Goal: Task Accomplishment & Management: Manage account settings

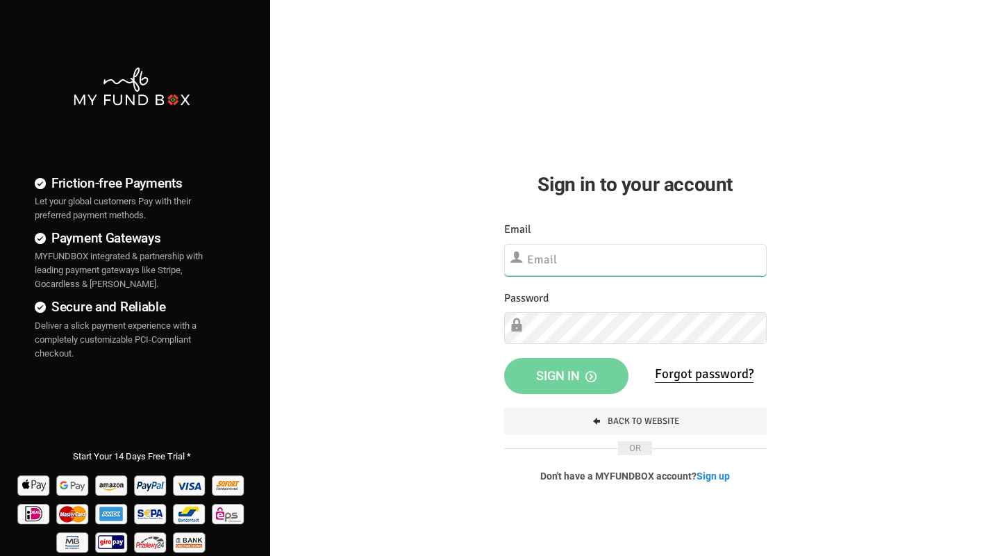
type input "[EMAIL_ADDRESS][DOMAIN_NAME]"
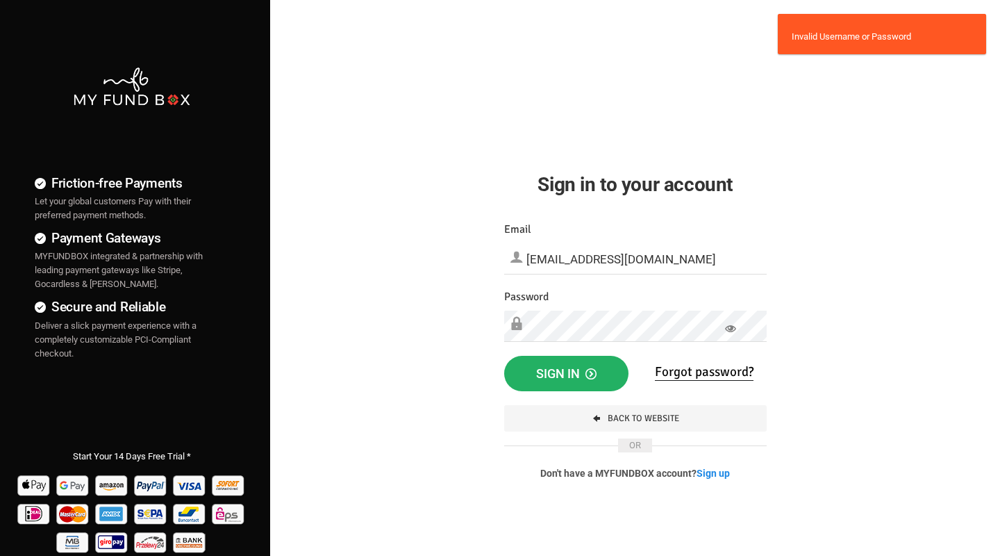
click at [545, 370] on span "Sign in" at bounding box center [566, 373] width 60 height 15
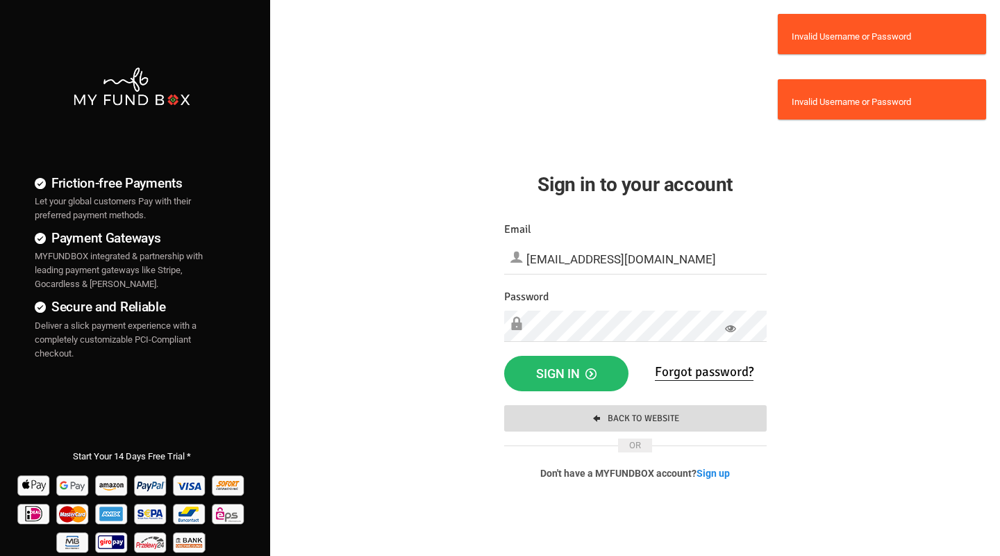
click at [624, 413] on link "Back To Website" at bounding box center [635, 418] width 263 height 26
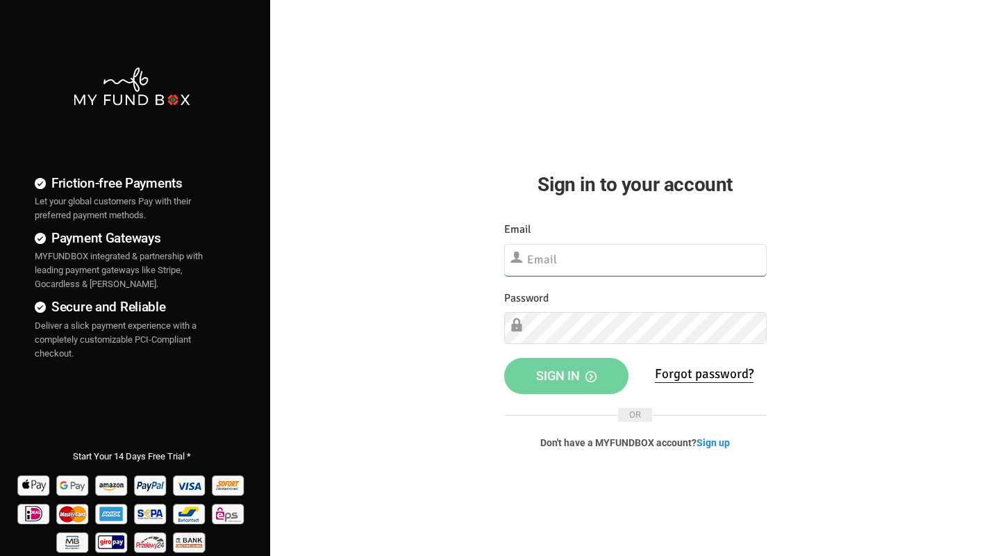
type input "[EMAIL_ADDRESS][DOMAIN_NAME]"
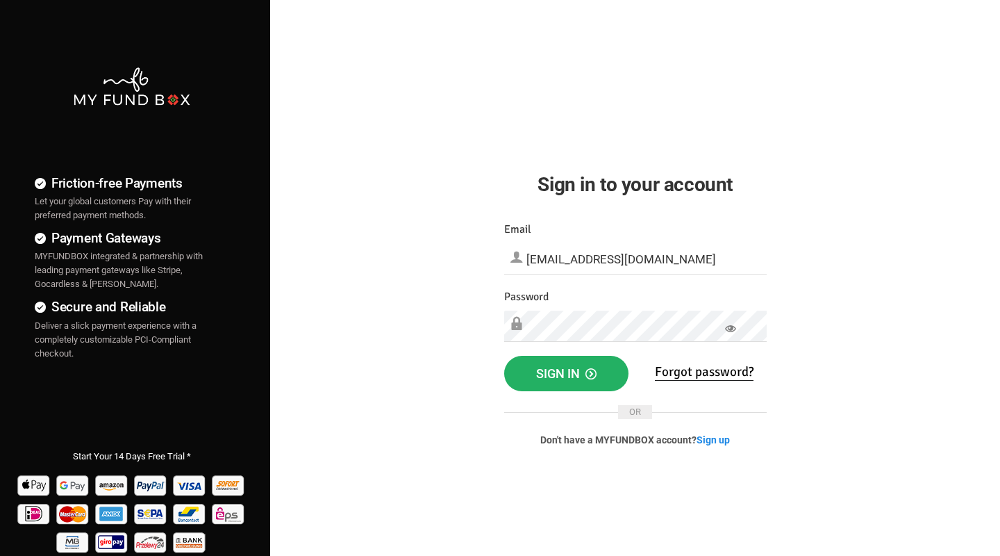
click at [563, 370] on span "Sign in" at bounding box center [566, 373] width 60 height 15
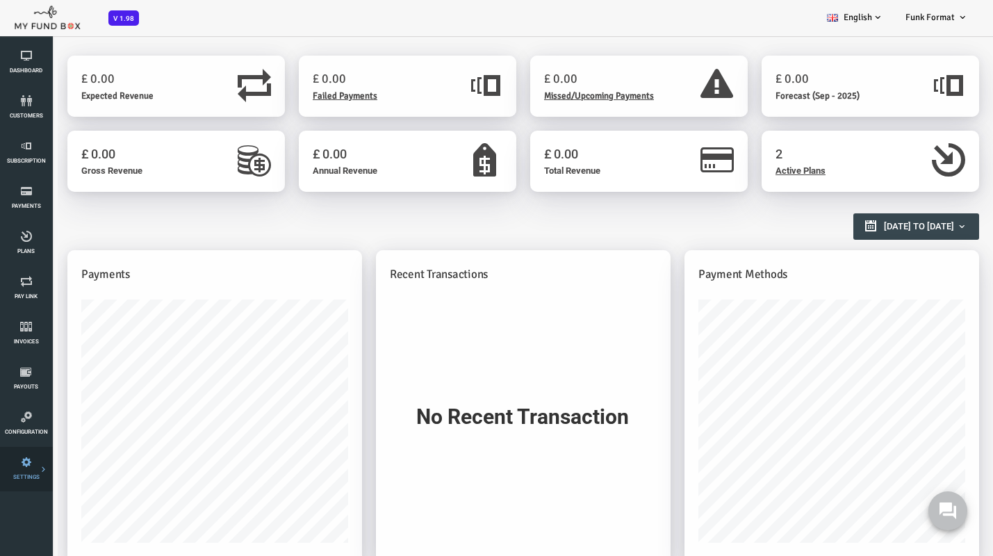
click at [0, 0] on icon at bounding box center [0, 0] width 0 height 0
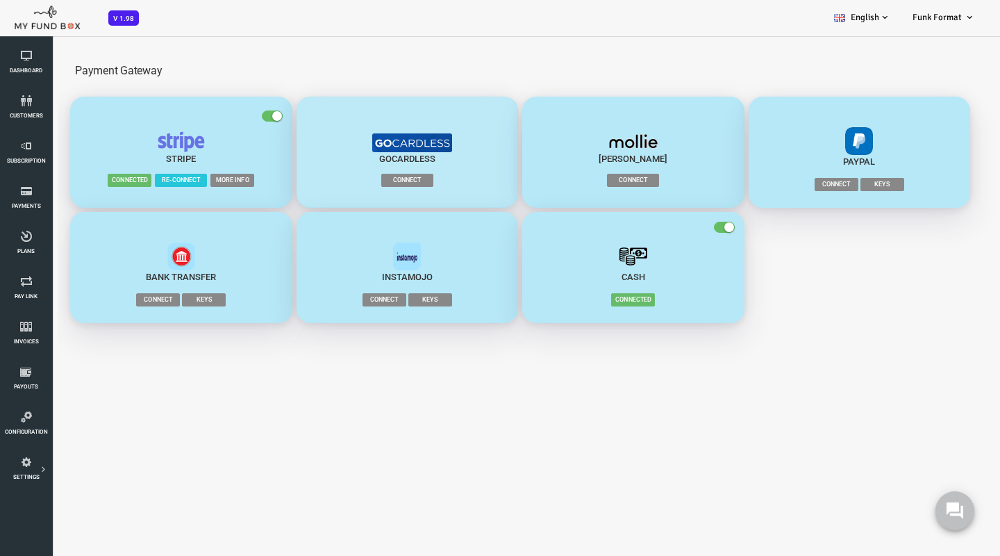
click at [364, 177] on span "Connect" at bounding box center [367, 180] width 52 height 13
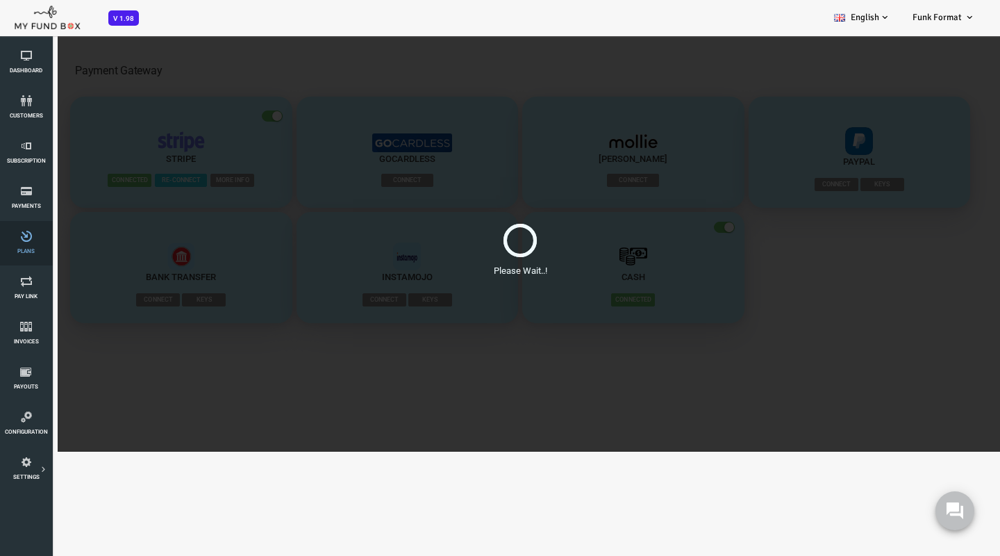
click at [31, 232] on icon at bounding box center [26, 236] width 44 height 11
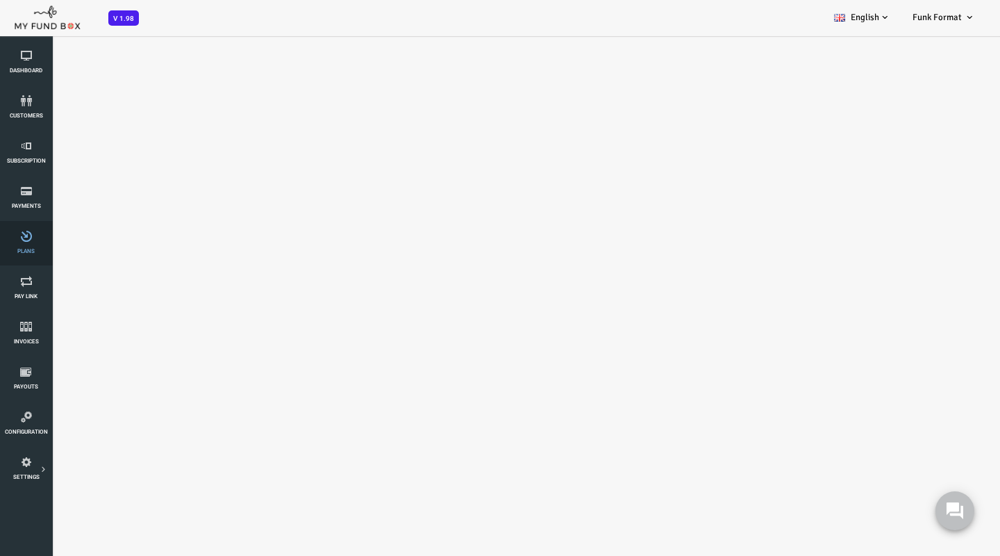
select select "100"
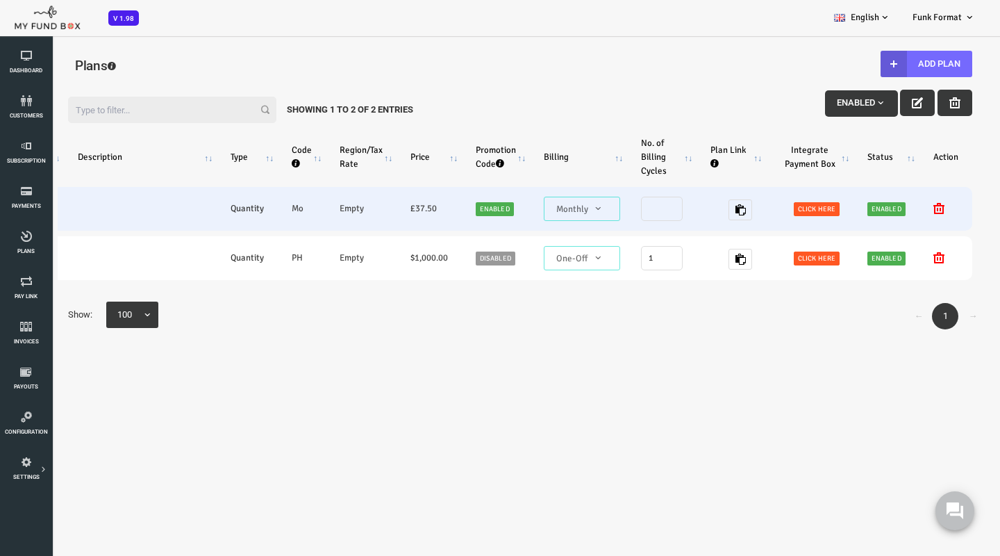
scroll to position [0, 295]
click at [156, 211] on td at bounding box center [100, 209] width 153 height 44
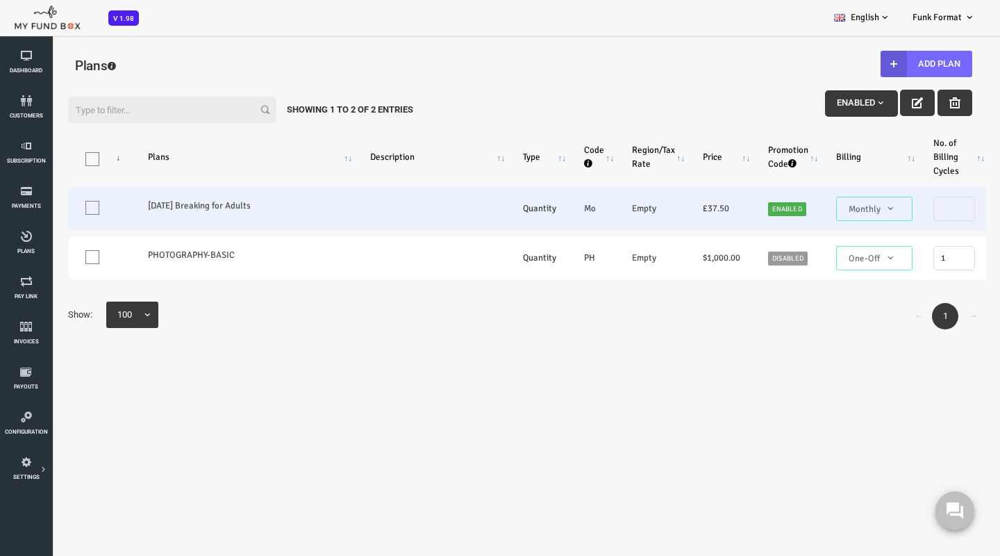
scroll to position [0, 0]
click at [57, 213] on span at bounding box center [52, 208] width 14 height 14
click at [69, 210] on input "One" at bounding box center [69, 210] width 0 height 0
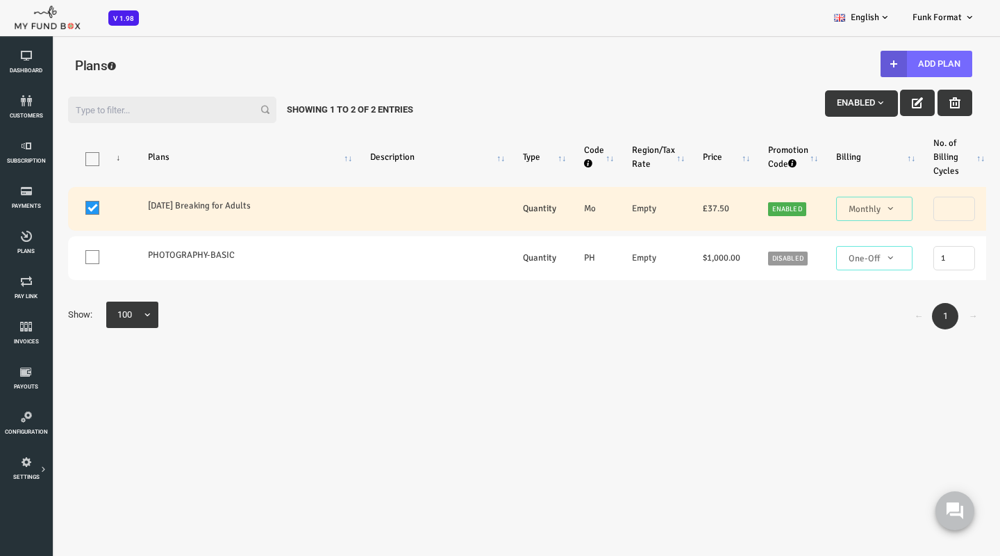
click at [48, 206] on span at bounding box center [52, 208] width 14 height 14
click at [69, 210] on input "One" at bounding box center [69, 210] width 0 height 0
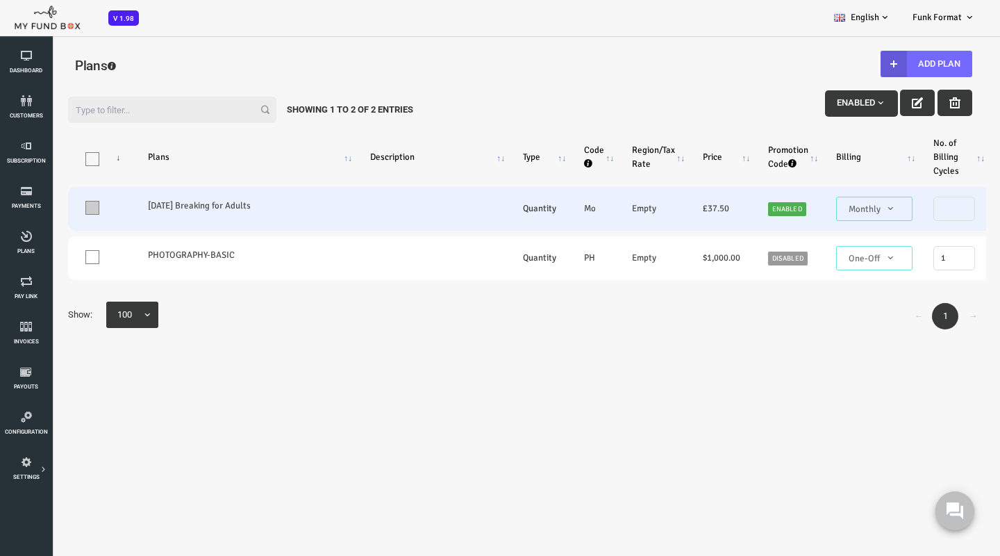
click at [47, 208] on span at bounding box center [52, 208] width 14 height 14
click at [69, 210] on input "One" at bounding box center [69, 210] width 0 height 0
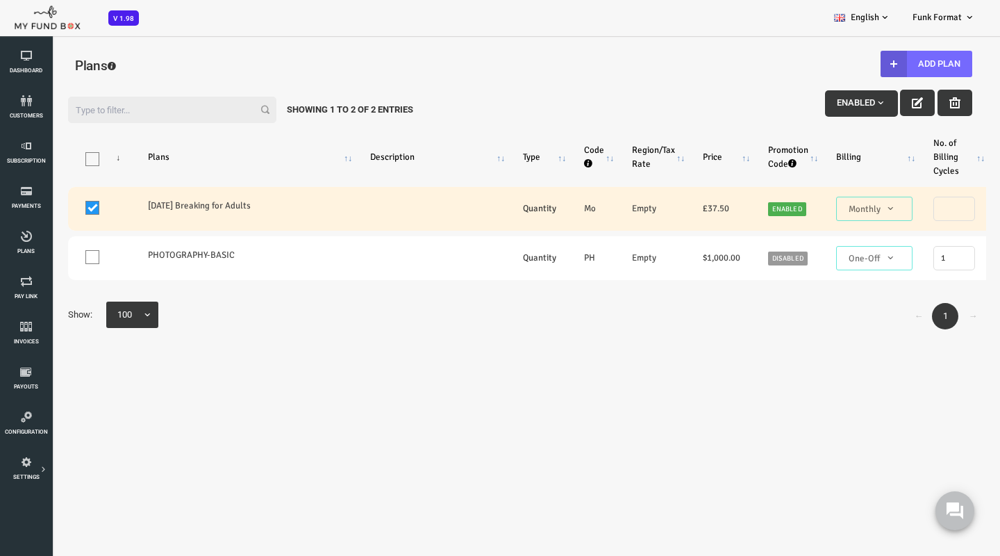
click at [835, 102] on span "button" at bounding box center [840, 102] width 11 height 11
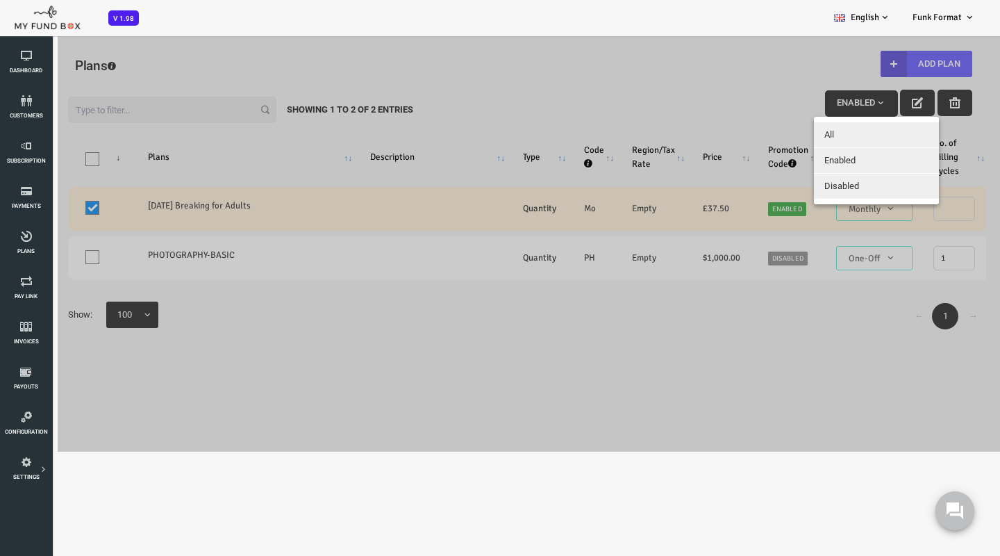
click at [666, 372] on div at bounding box center [480, 243] width 960 height 417
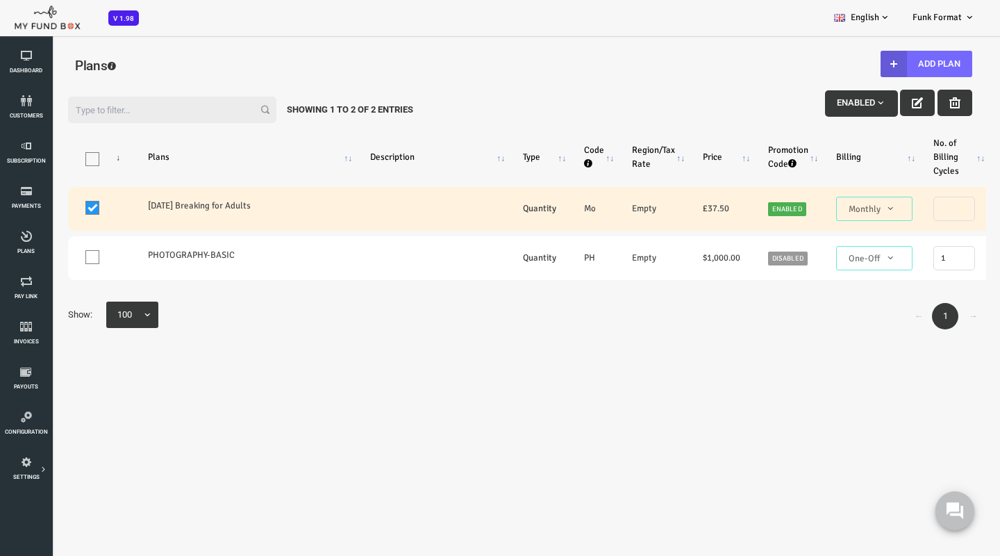
click at [54, 209] on span at bounding box center [52, 208] width 14 height 14
click at [69, 210] on input "One" at bounding box center [69, 210] width 0 height 0
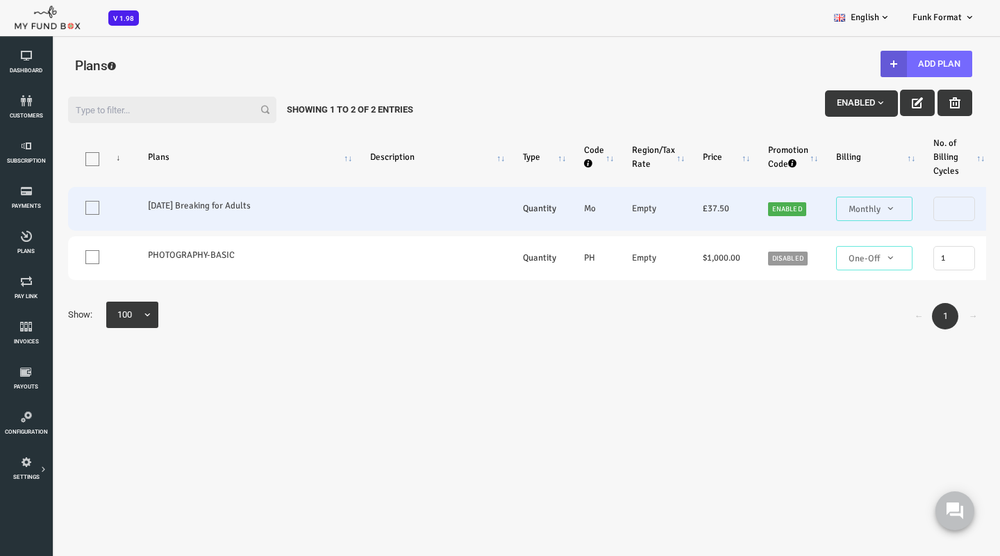
click at [156, 206] on label "Monday Breaking for Adults" at bounding box center [205, 206] width 195 height 14
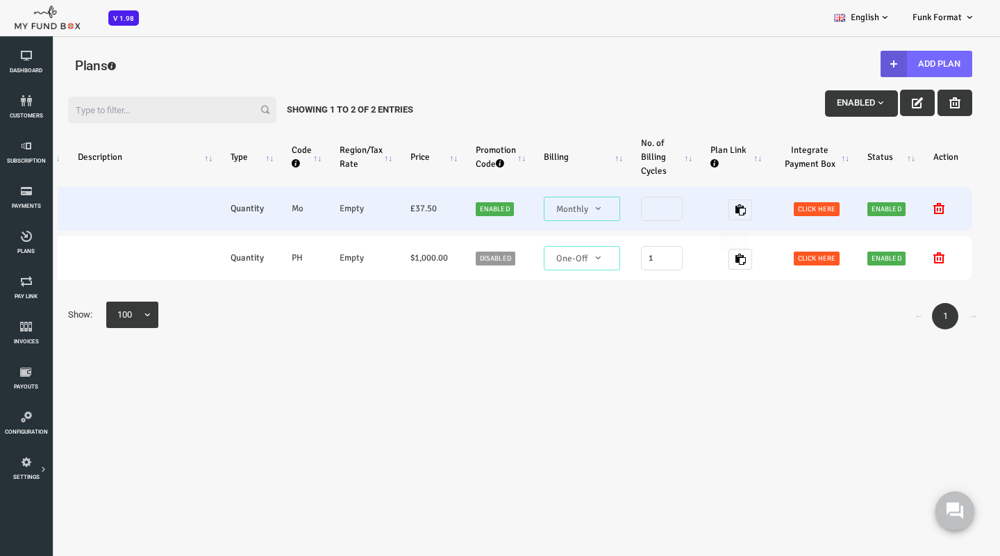
scroll to position [0, 295]
click at [777, 210] on span "Click here" at bounding box center [777, 209] width 46 height 14
type textarea "<iframe height="700px" width="100%" allowfullscreen="" frameborder="0" mozallow…"
type textarea "https://app.myfundbox.com/OVP.jsf?orgid=4862&projectId=3870&projProdId=37744"
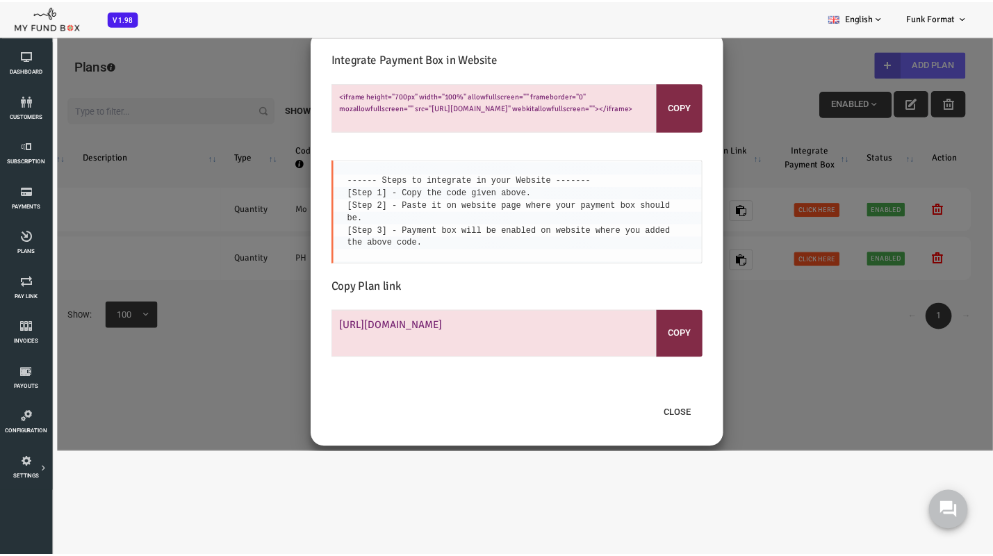
scroll to position [0, 0]
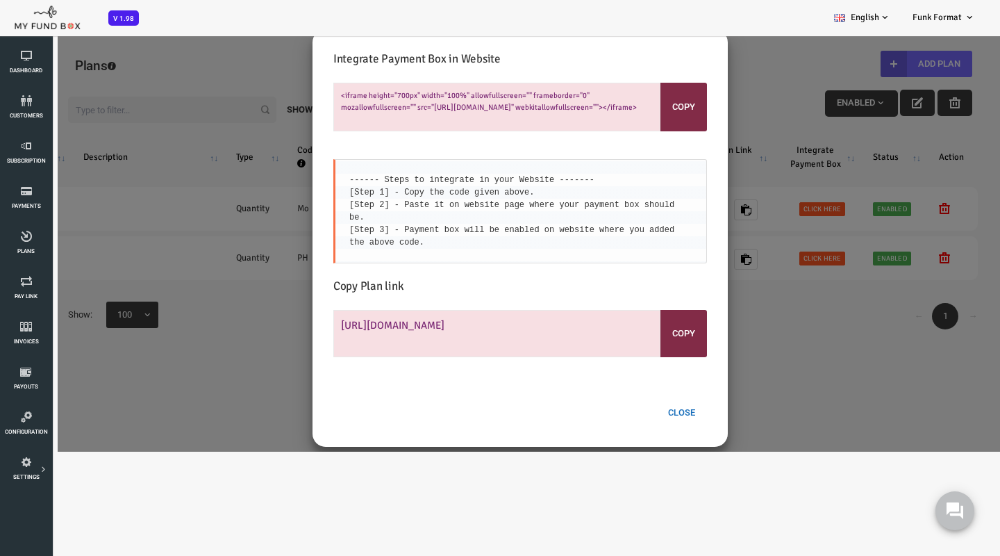
click at [644, 412] on button "Close" at bounding box center [641, 412] width 51 height 26
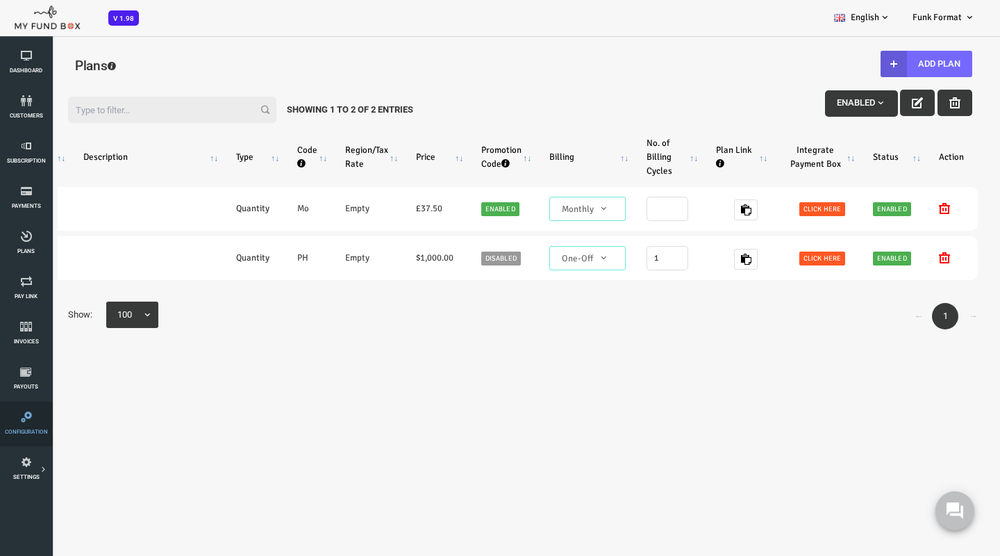
click at [27, 427] on link "Configuration" at bounding box center [26, 424] width 44 height 44
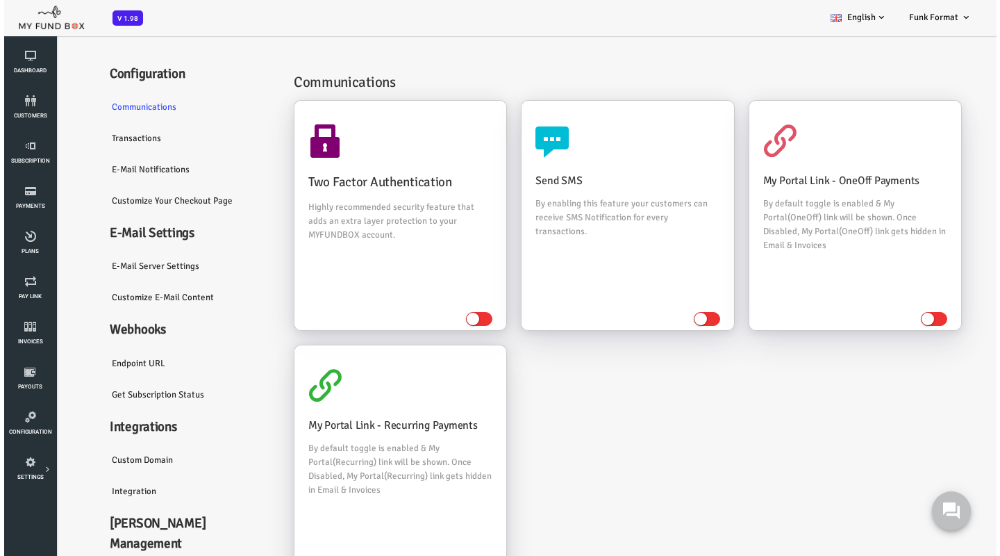
scroll to position [13, 0]
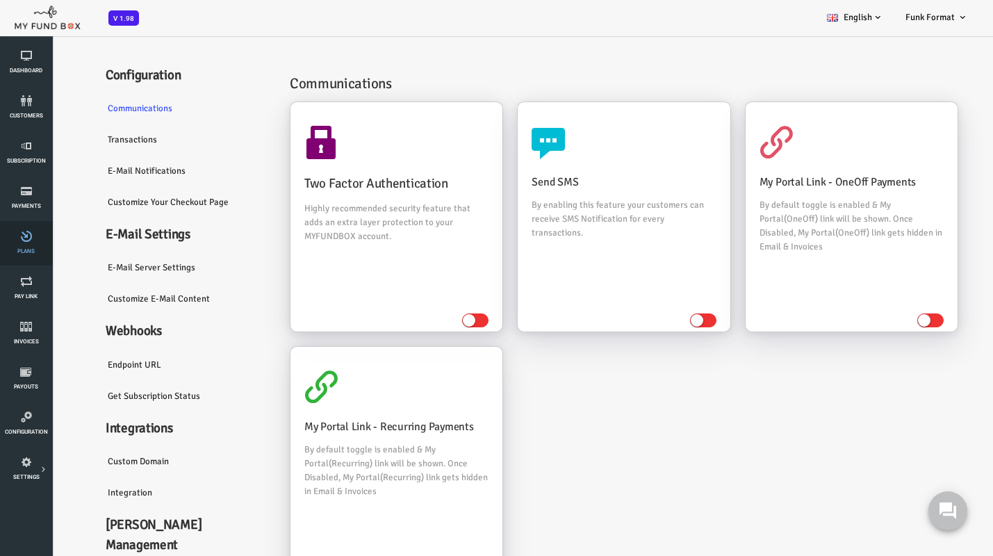
click at [28, 237] on icon at bounding box center [26, 236] width 44 height 11
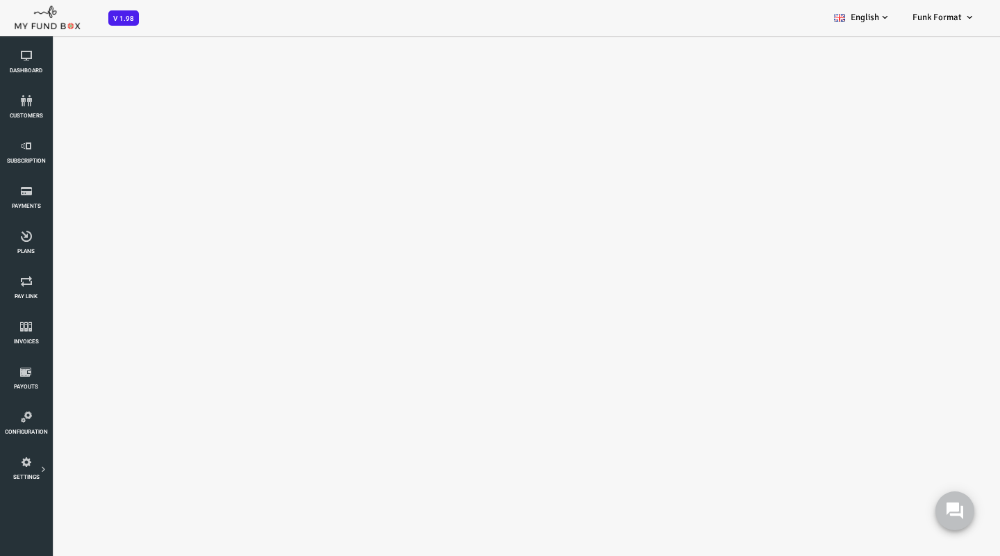
select select "100"
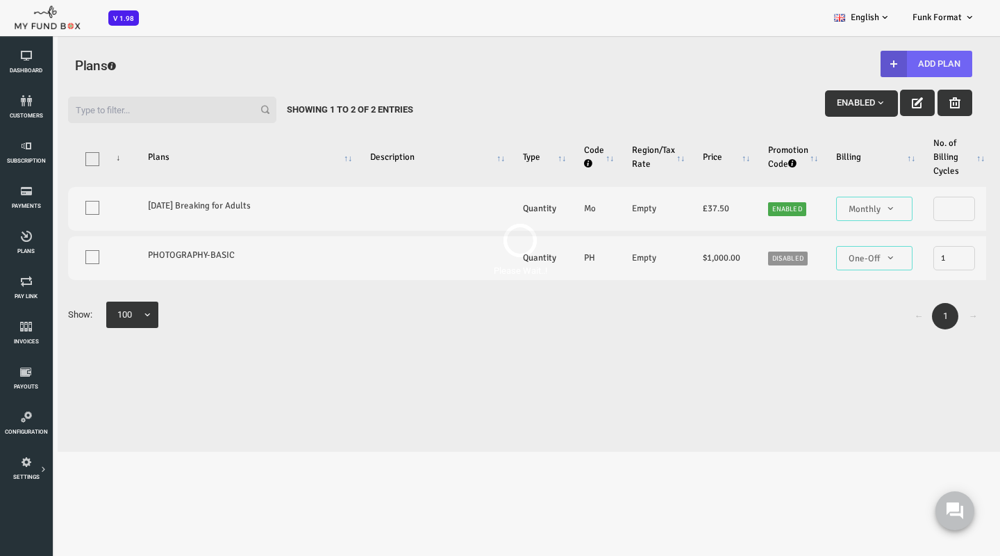
scroll to position [0, 0]
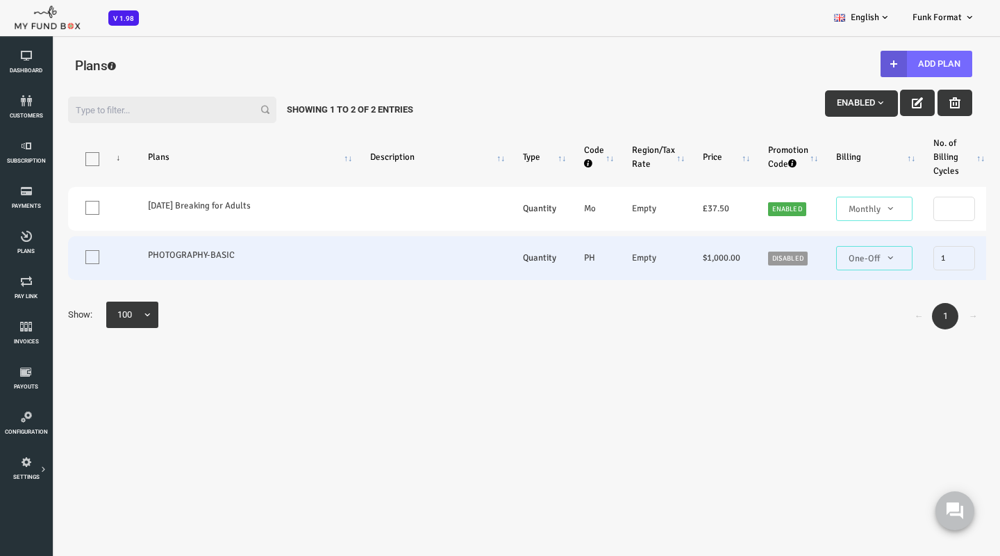
click at [351, 260] on td at bounding box center [392, 258] width 153 height 44
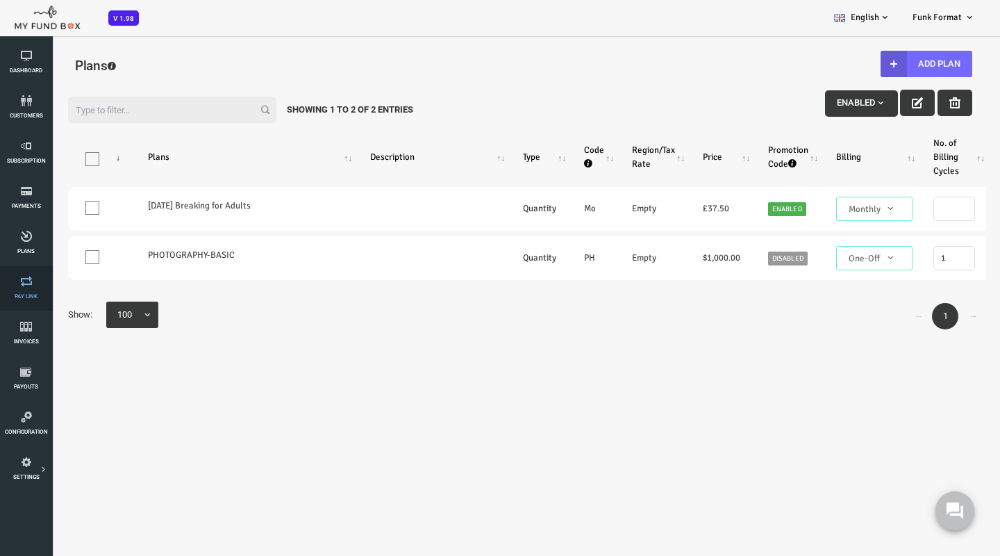
click at [29, 284] on icon at bounding box center [26, 281] width 44 height 11
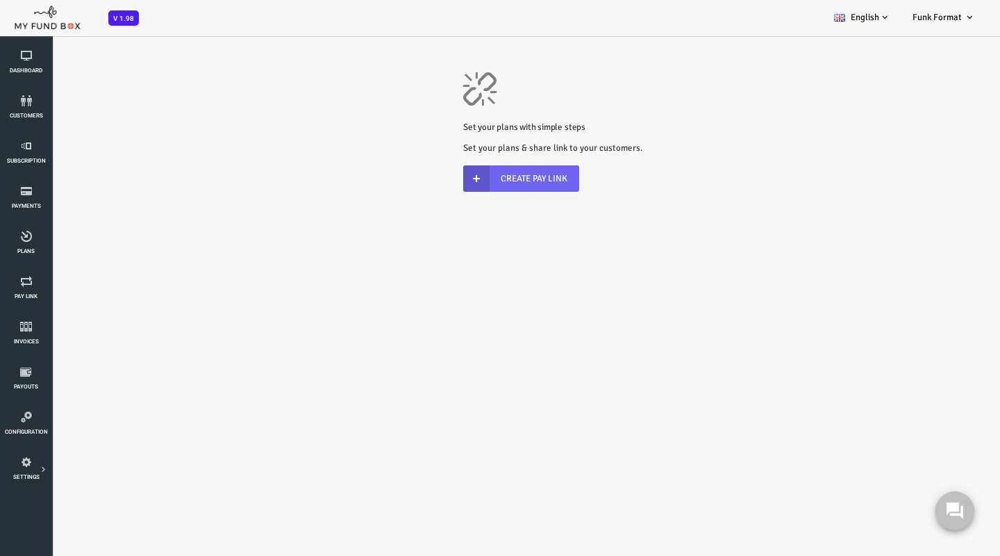
click at [490, 174] on link "Create Pay Link" at bounding box center [481, 178] width 116 height 26
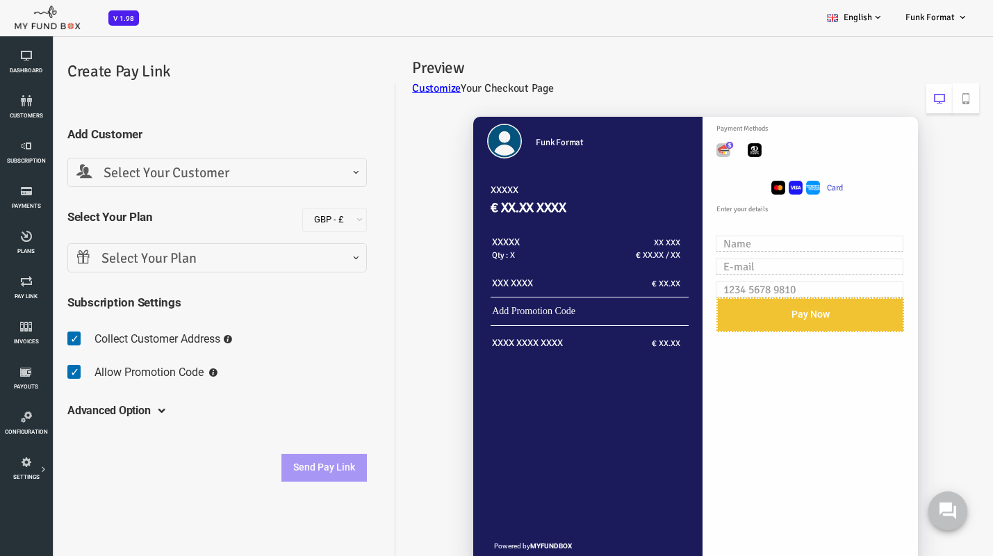
click at [166, 170] on span "Select Your Customer" at bounding box center [177, 174] width 281 height 22
click at [184, 126] on h5 "Add Customer" at bounding box center [177, 134] width 299 height 18
click at [135, 254] on span "Select Your Plan" at bounding box center [177, 259] width 281 height 22
click at [368, 255] on div "Funk Format XXXXX € XX.XX XXXX XXXXX Qty : X XX XXX € XX.XX / XX XXX XXXX € XX.…" at bounding box center [648, 348] width 584 height 490
click at [99, 408] on h5 "Advanced Option" at bounding box center [69, 411] width 83 height 38
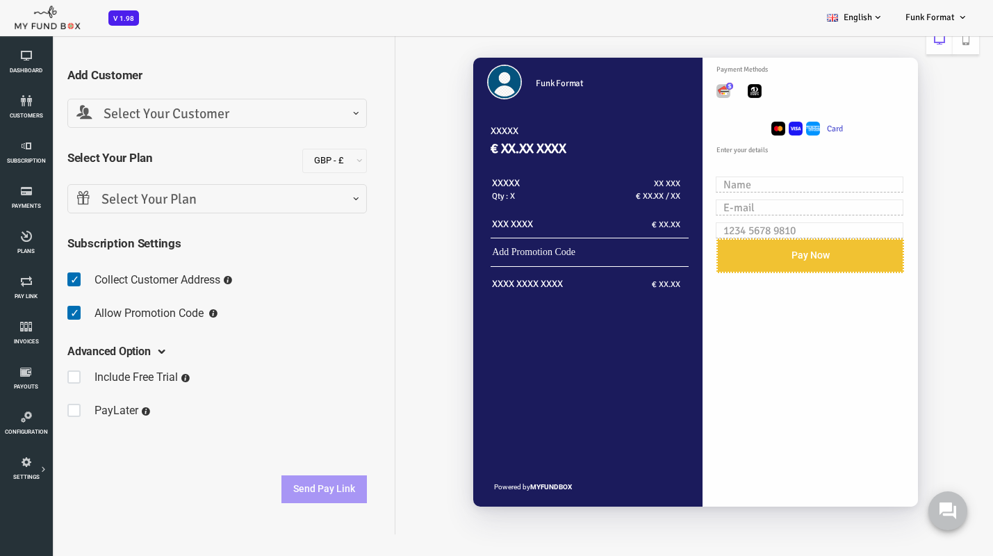
scroll to position [59, 0]
click at [33, 409] on span at bounding box center [39, 411] width 22 height 28
click at [28, 400] on input "checkbox" at bounding box center [28, 399] width 1 height 1
checkbox input "true"
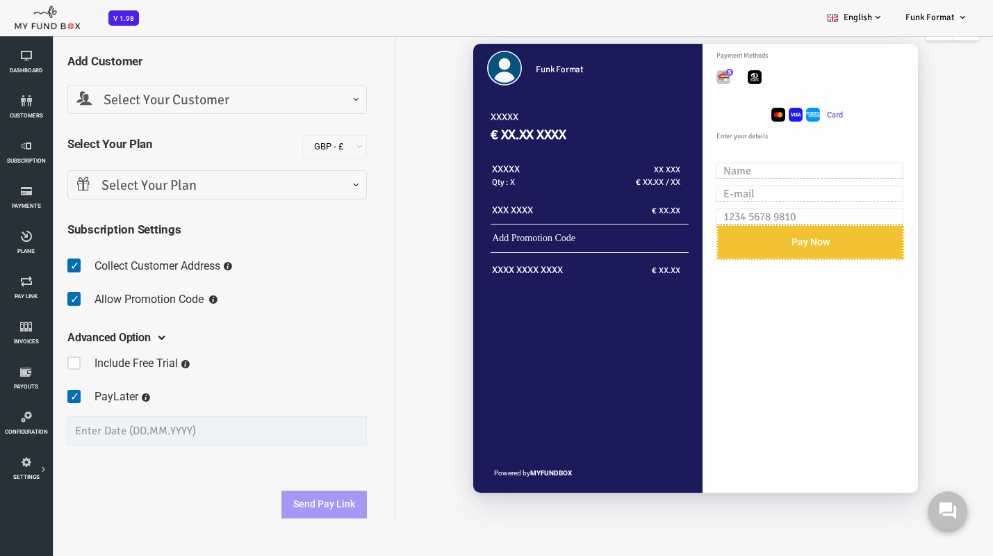
scroll to position [73, 0]
type input "__.__.____"
click at [78, 426] on input "__.__.____" at bounding box center [177, 430] width 299 height 29
click at [226, 379] on fieldset "Include Free Trial Days PayLater Please enter a valid date Initial Setup Fee" at bounding box center [177, 397] width 299 height 110
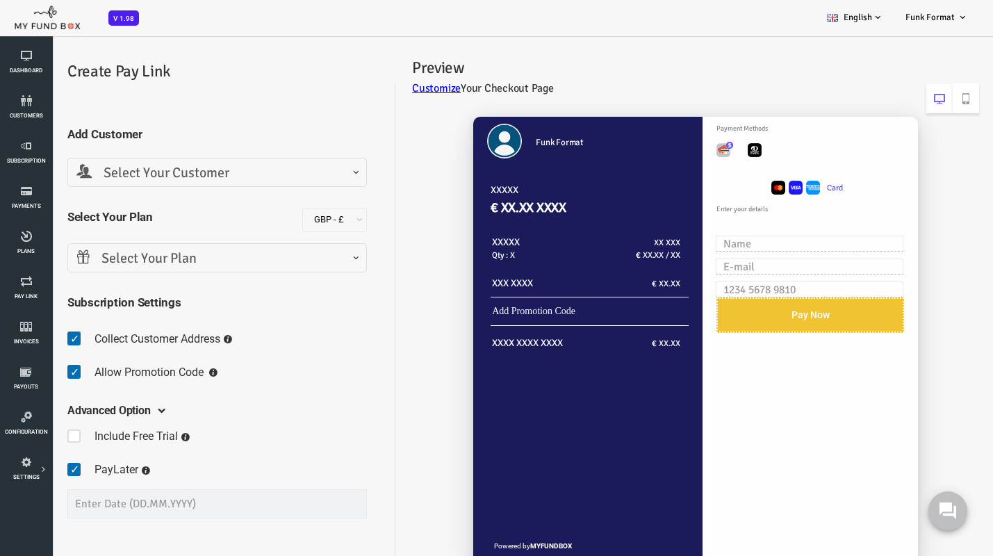
scroll to position [0, 0]
click at [155, 254] on span "Select Your Plan" at bounding box center [177, 259] width 281 height 22
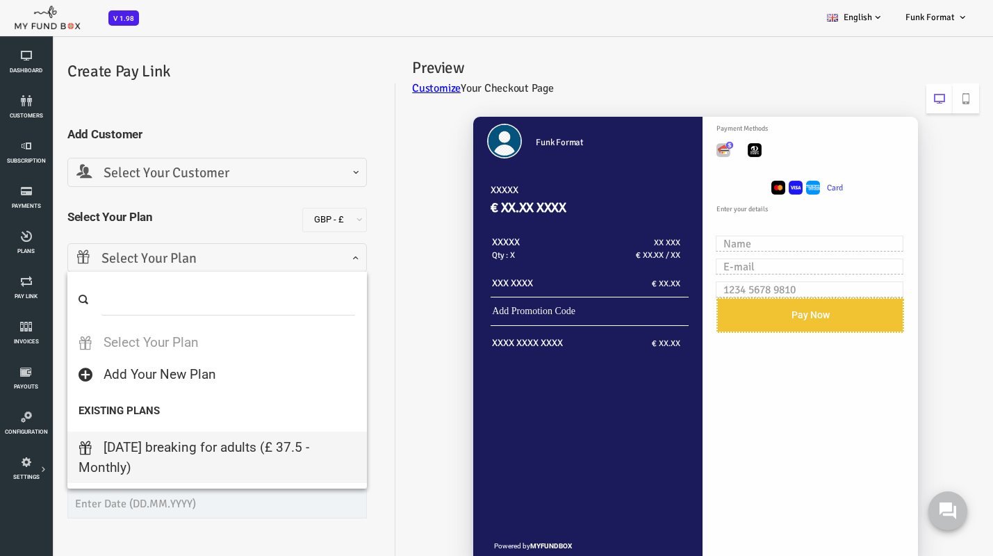
click at [148, 454] on Adults "monday breaking for adults (£ 37.5 - Monthly)" at bounding box center [177, 456] width 299 height 51
select select "Monday Breaking for Adults"
click at [154, 455] on Adults "monday breaking for adults (£ 37.5 - Monthly)" at bounding box center [177, 456] width 299 height 51
click at [171, 444] on Adults "monday breaking for adults (£ 37.5 - Monthly)" at bounding box center [177, 456] width 299 height 51
click at [107, 445] on Adults "monday breaking for adults (£ 37.5 - Monthly)" at bounding box center [177, 456] width 299 height 51
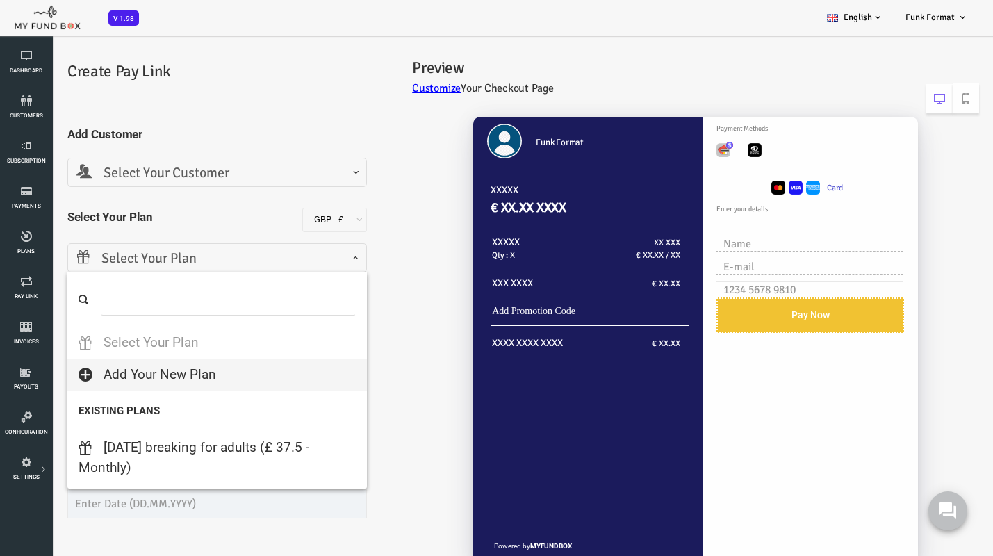
click at [361, 282] on div "Funk Format XXXXX € XX.XX XXXX XXXXX Qty : X XX XXX € XX.XX / XX XXX XXXX € XX.…" at bounding box center [648, 348] width 584 height 490
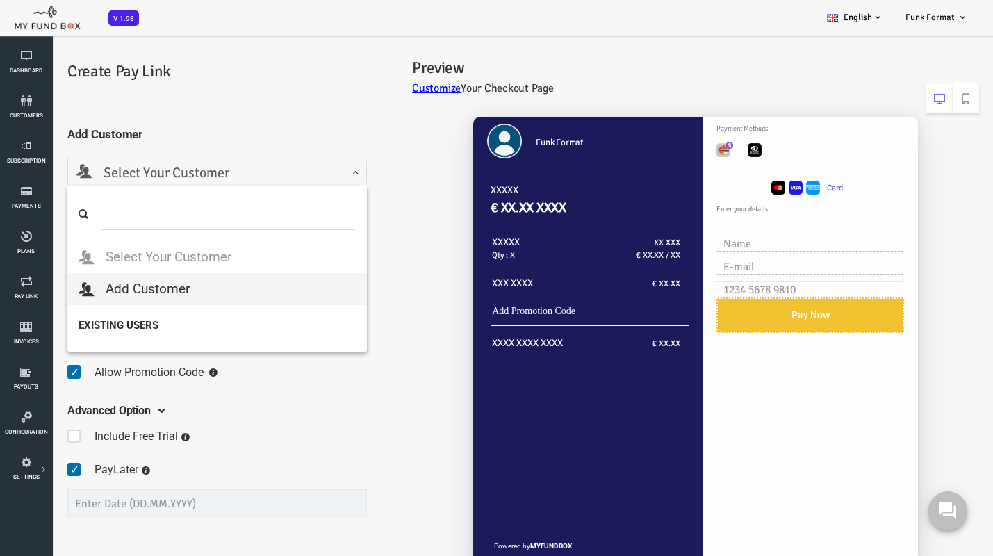
click at [226, 164] on span "Select Your Customer" at bounding box center [177, 174] width 281 height 22
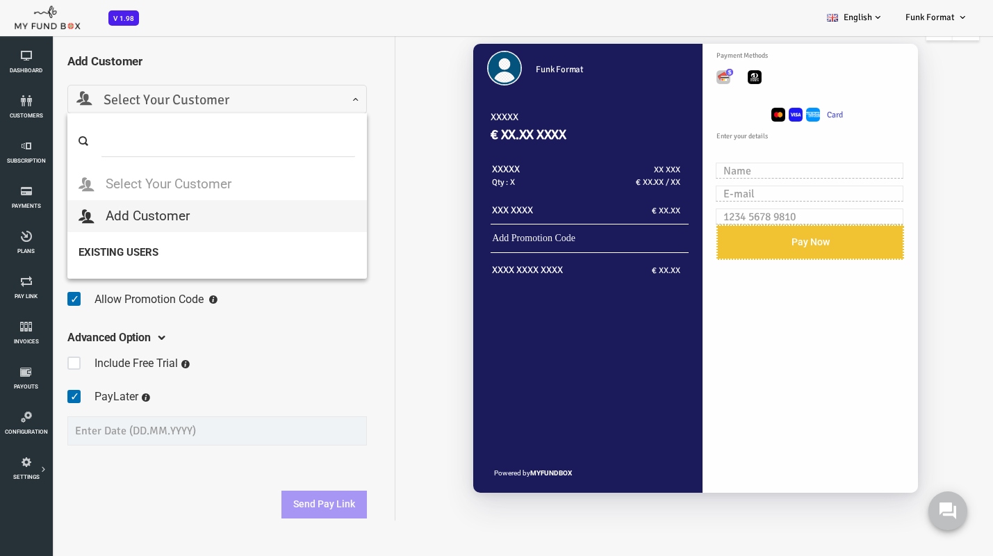
scroll to position [73, 0]
click at [258, 53] on h5 "Add Customer" at bounding box center [177, 61] width 299 height 18
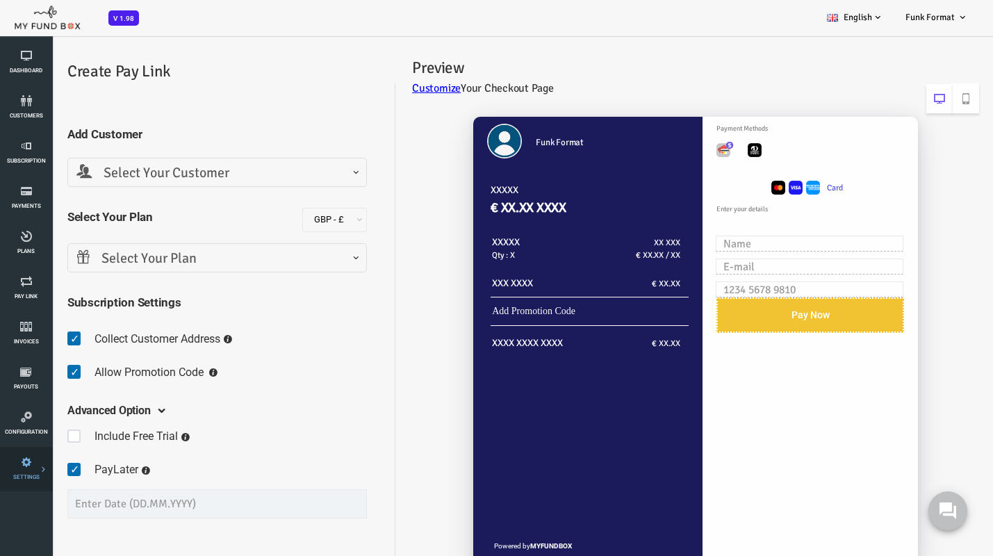
scroll to position [19, 0]
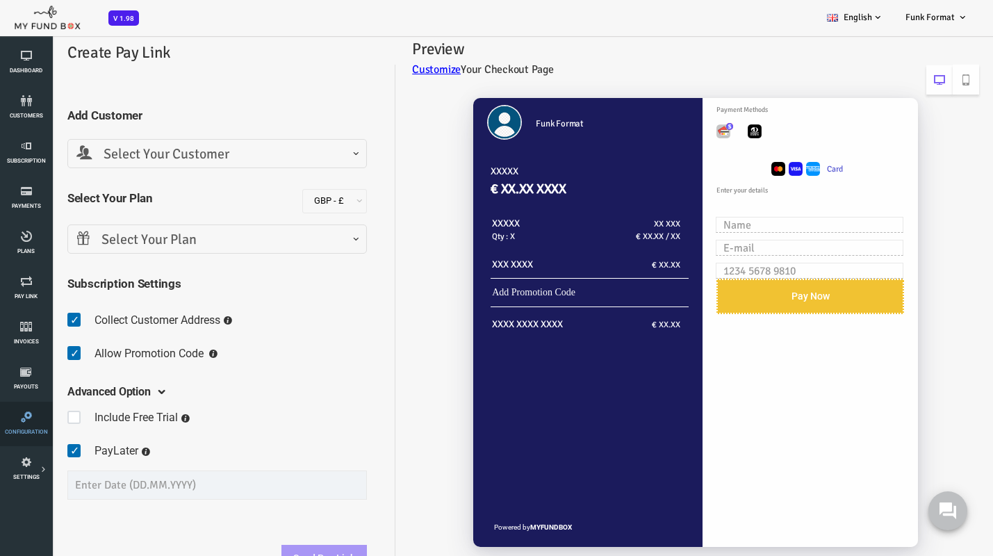
click at [27, 415] on icon at bounding box center [26, 416] width 44 height 11
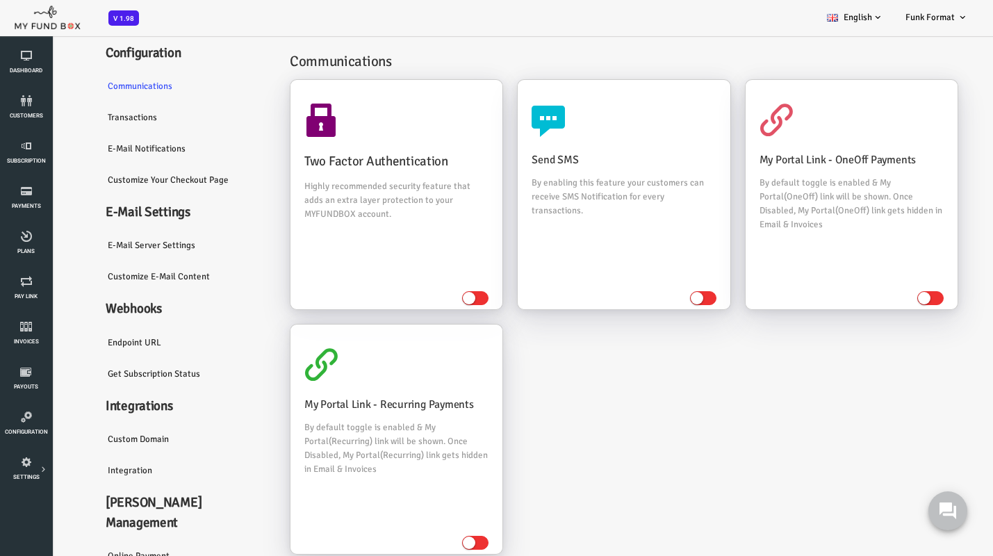
scroll to position [15, 0]
click at [98, 349] on link "Endpoint URL" at bounding box center [146, 341] width 181 height 32
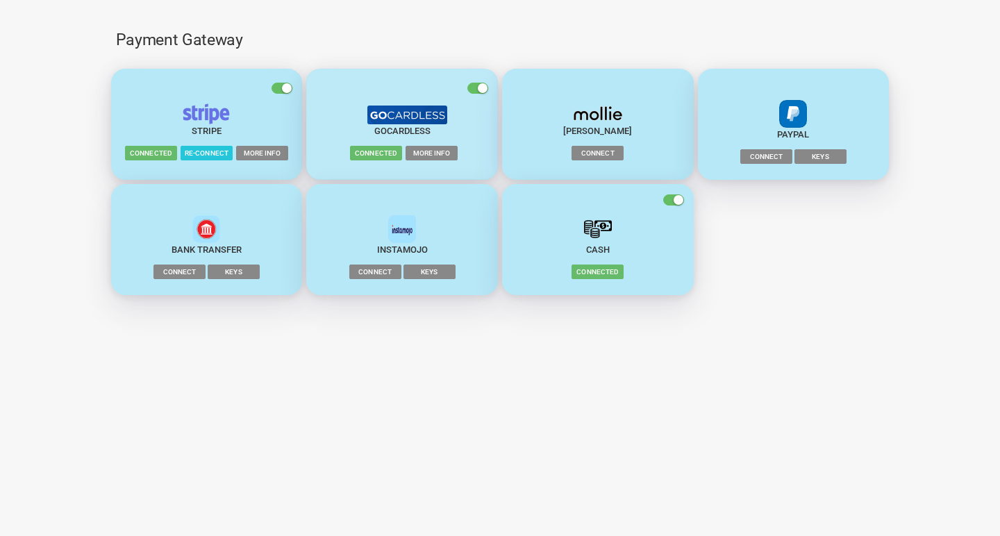
click at [440, 153] on span "More Info" at bounding box center [432, 153] width 52 height 14
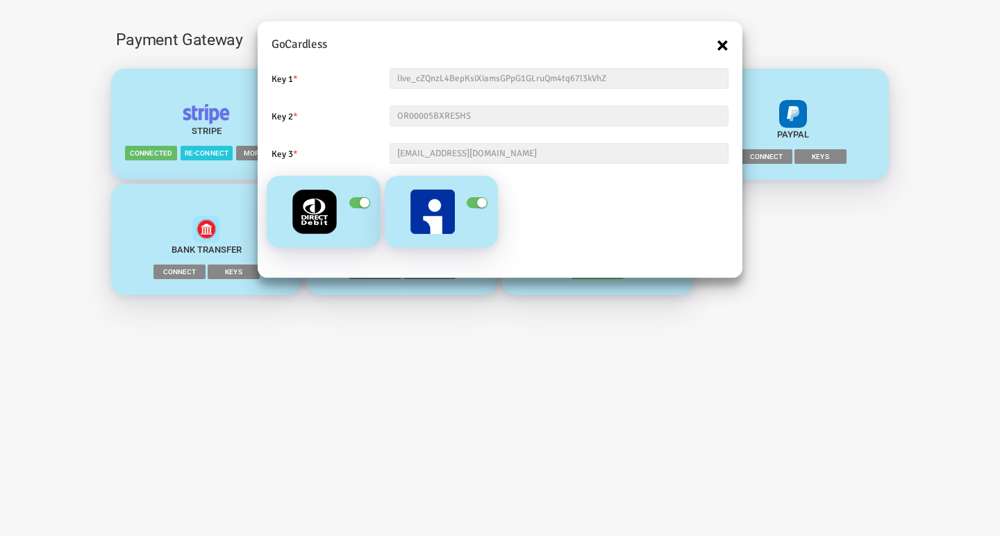
click at [725, 42] on button "×" at bounding box center [723, 45] width 12 height 22
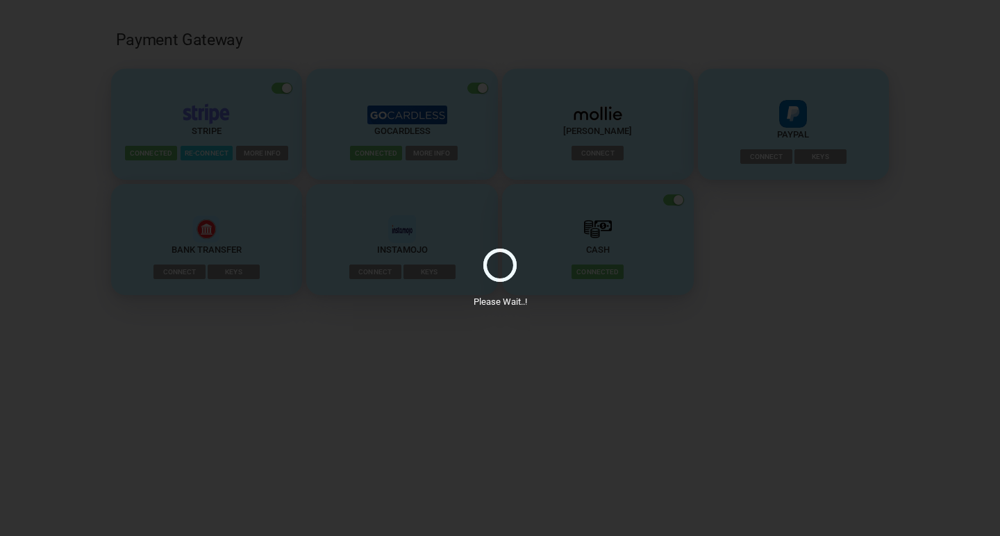
click at [187, 372] on div "Please Wait..!" at bounding box center [500, 268] width 1000 height 536
